Goal: Use online tool/utility: Use online tool/utility

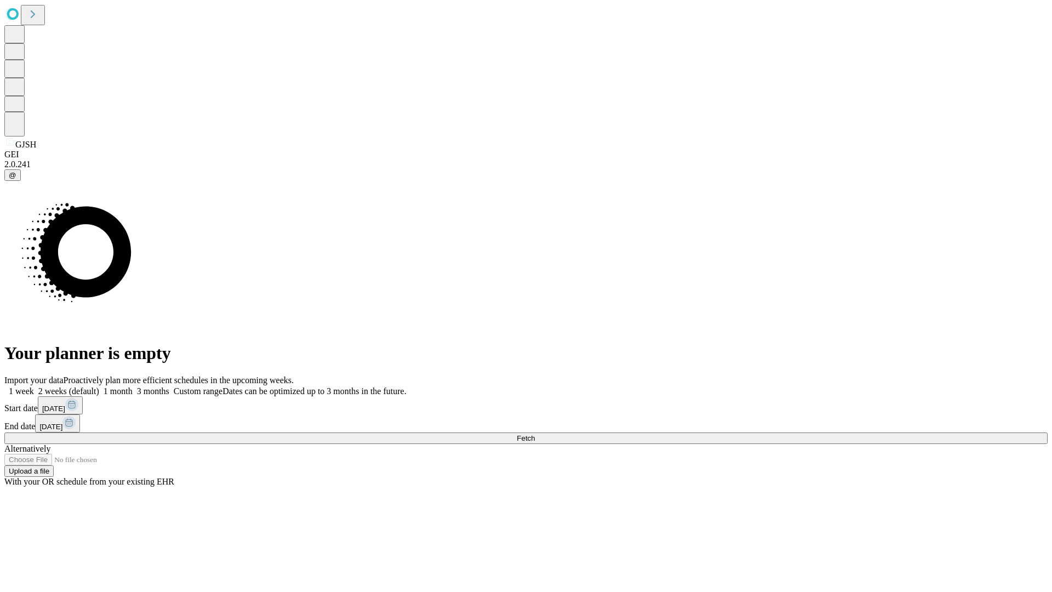
click at [535, 434] on span "Fetch" at bounding box center [526, 438] width 18 height 8
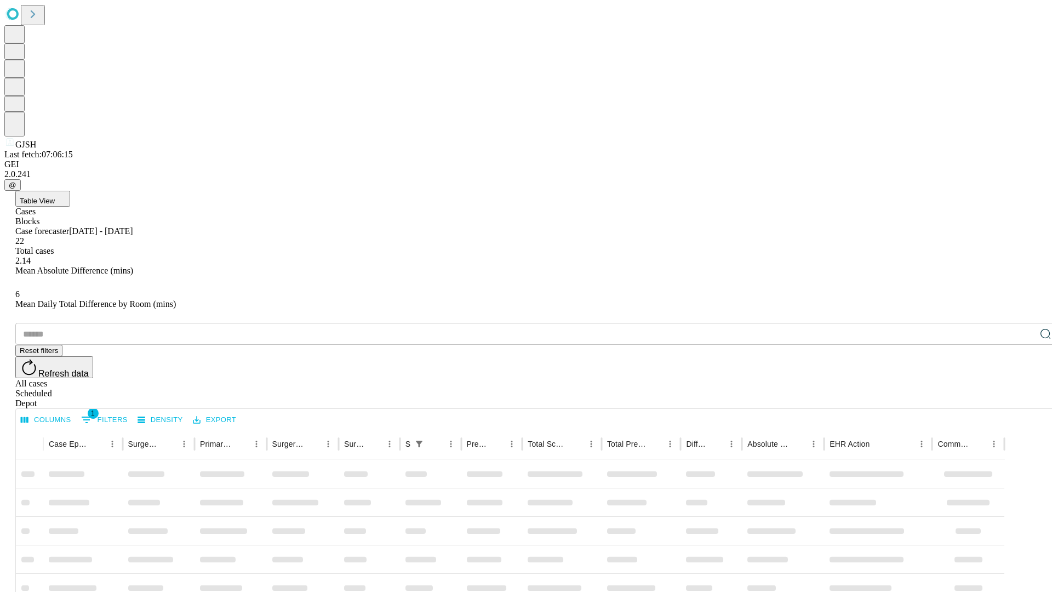
click at [55, 197] on span "Table View" at bounding box center [37, 201] width 35 height 8
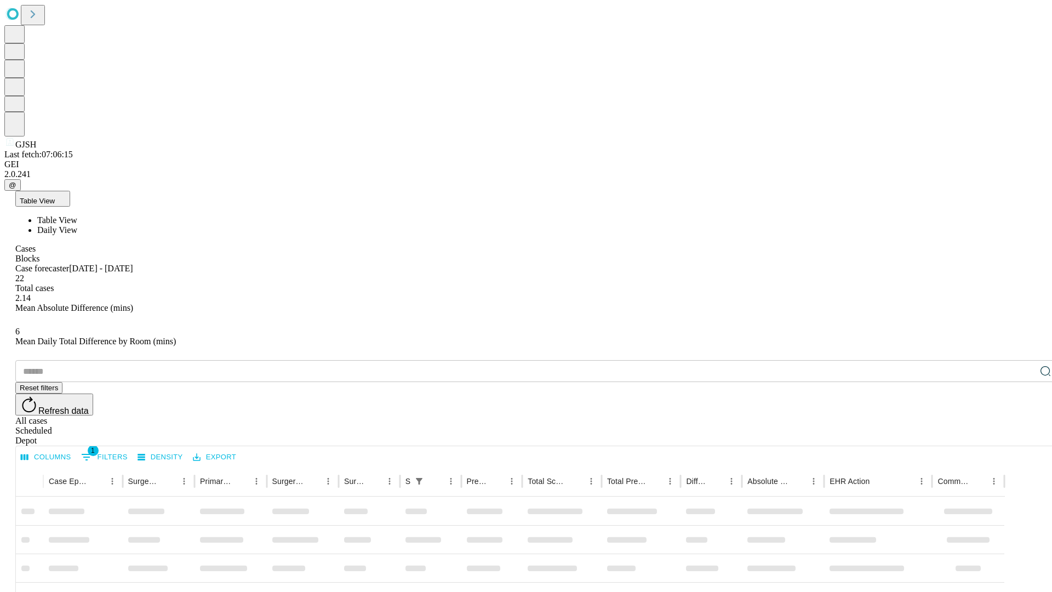
click at [77, 225] on span "Daily View" at bounding box center [57, 229] width 40 height 9
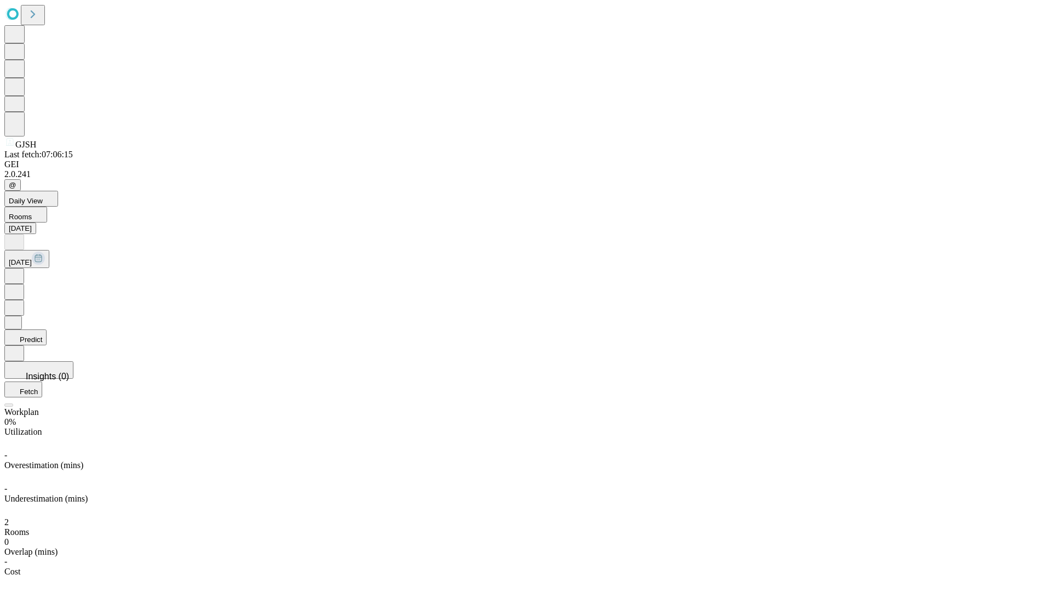
click at [47, 329] on button "Predict" at bounding box center [25, 337] width 42 height 16
